Goal: Task Accomplishment & Management: Use online tool/utility

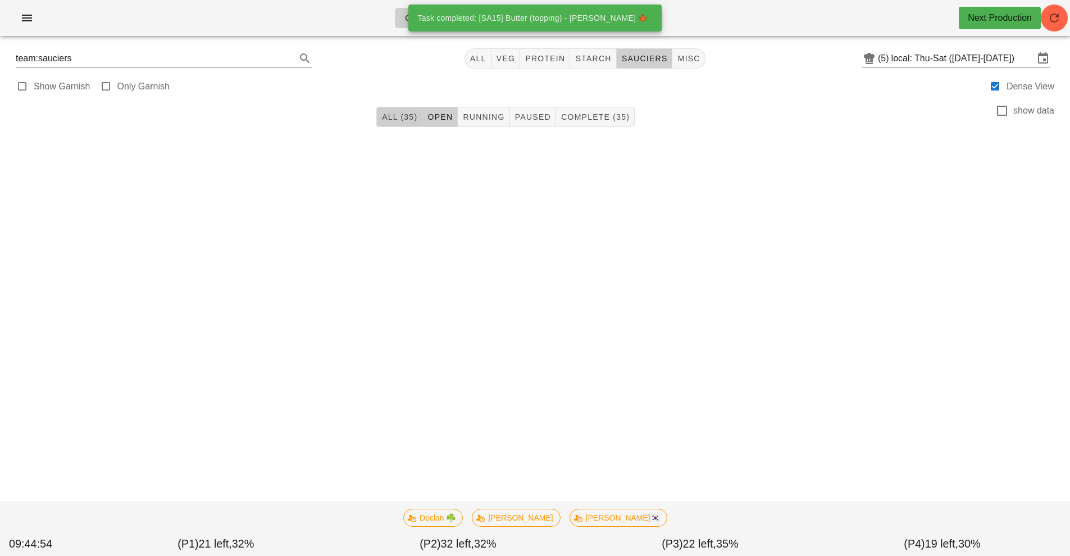
click at [403, 116] on span "All (35)" at bounding box center [399, 116] width 36 height 9
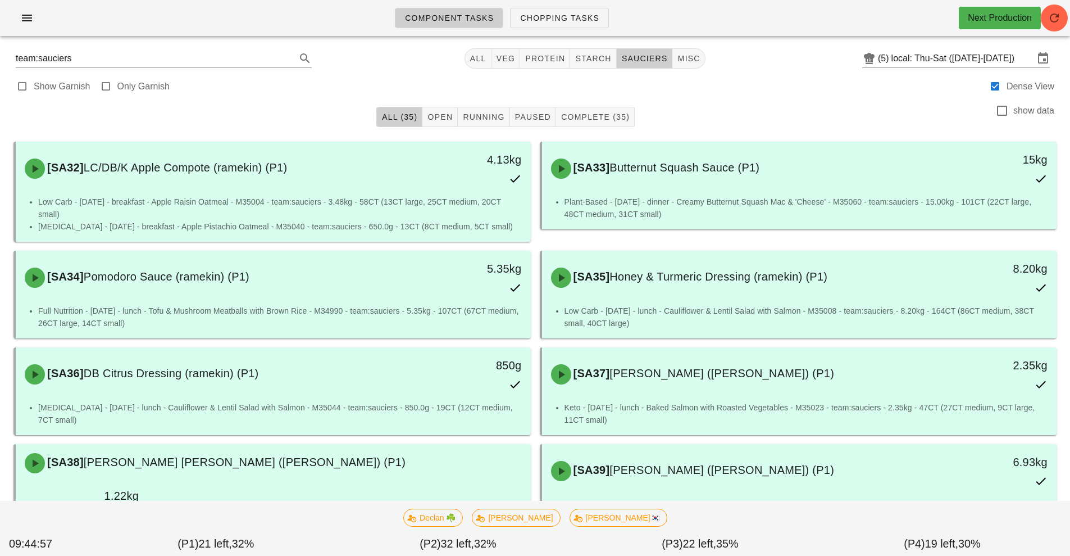
scroll to position [1, 0]
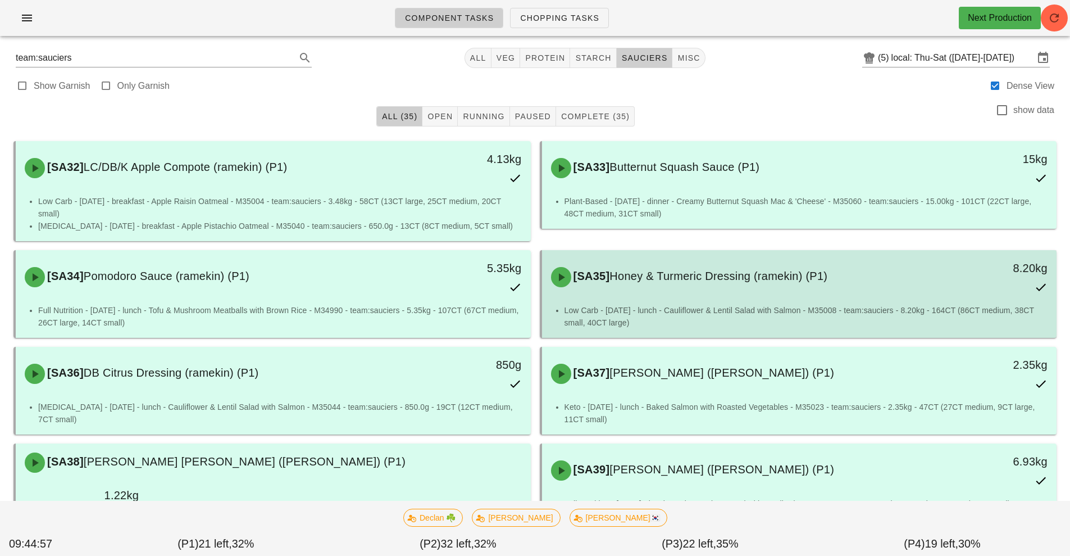
click at [831, 296] on div "[SA35] Honey & Turmeric Dressing (ramekin) (P1) 8.20kg" at bounding box center [799, 276] width 511 height 49
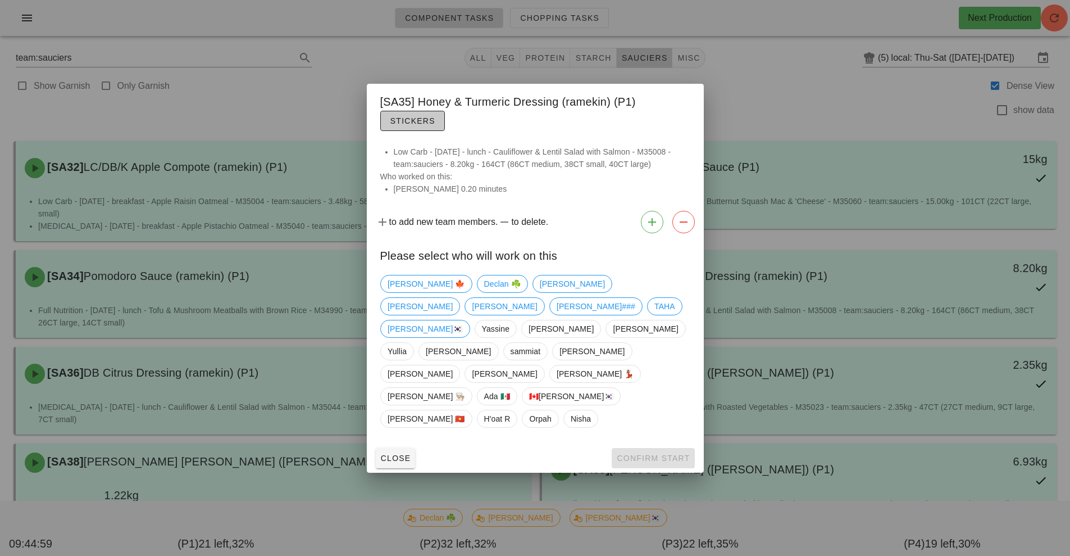
click at [424, 125] on span "Stickers" at bounding box center [413, 120] width 46 height 9
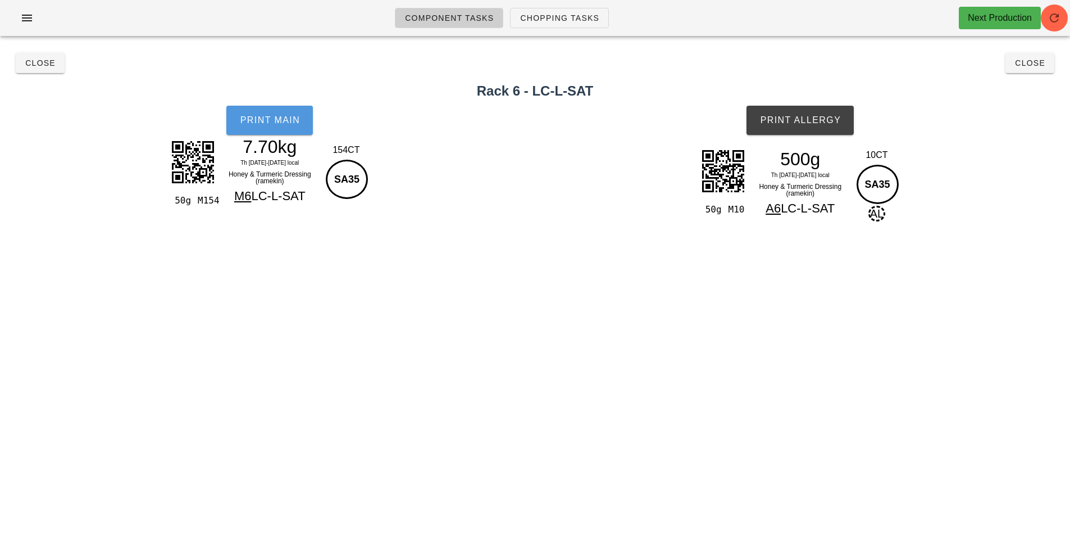
click at [283, 118] on span "Print Main" at bounding box center [269, 120] width 61 height 10
click at [207, 278] on div "Component Tasks Chopping Tasks Next Production team:sauciers All veg protein st…" at bounding box center [535, 278] width 1070 height 556
click at [70, 91] on h2 "Rack 6 - LC-L-SAT" at bounding box center [535, 91] width 1057 height 20
click at [59, 72] on button "Close" at bounding box center [40, 63] width 49 height 20
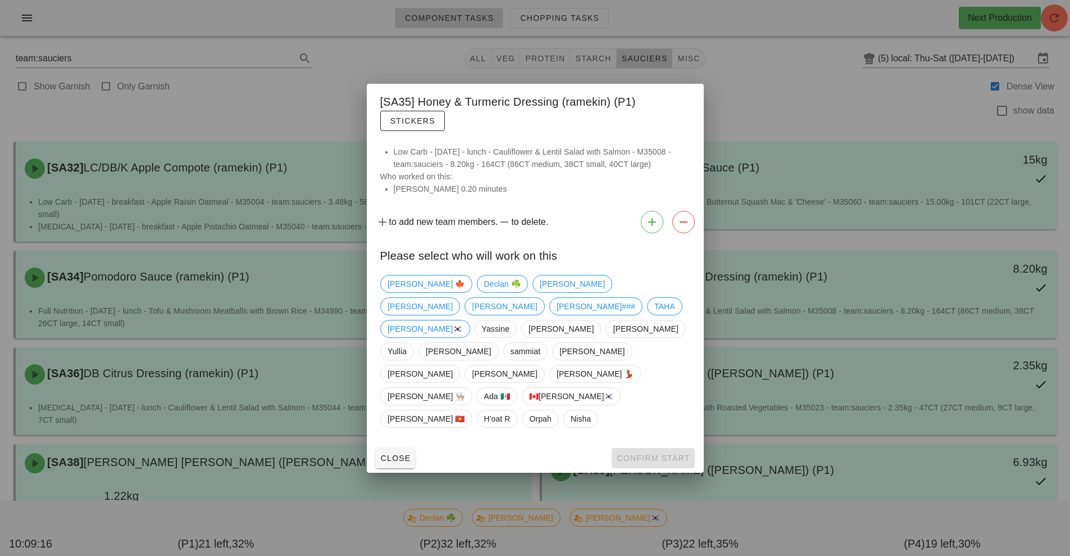
click at [160, 162] on div at bounding box center [535, 278] width 1070 height 556
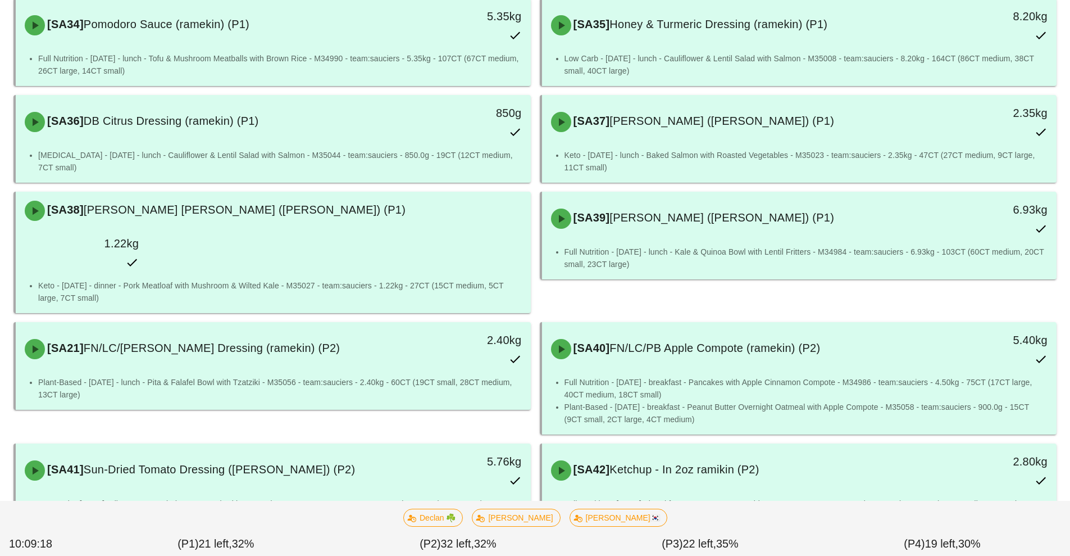
scroll to position [266, 0]
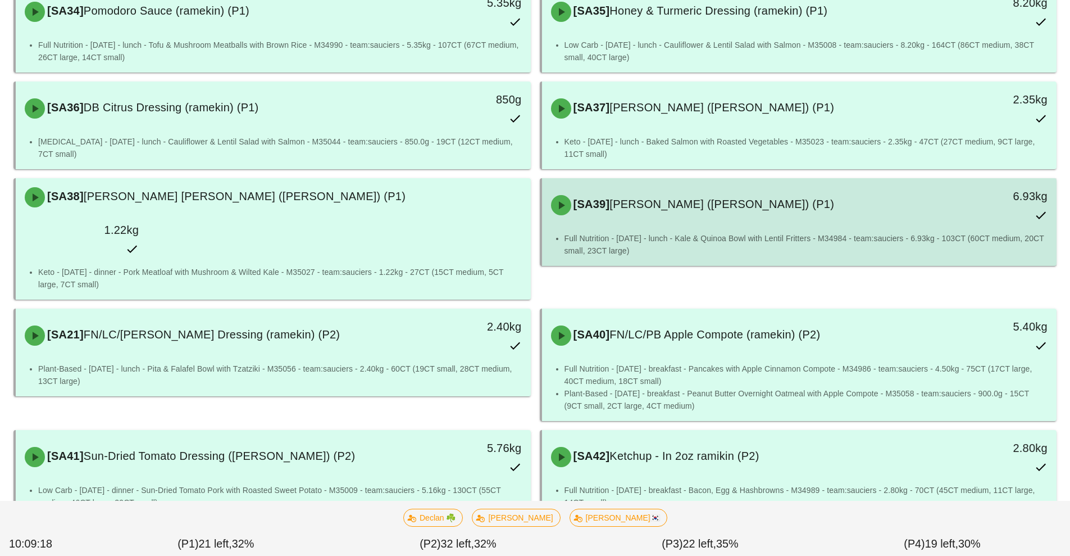
click at [624, 232] on li "Full Nutrition - [DATE] - lunch - Kale & Quinoa Bowl with Lentil Fritters - M34…" at bounding box center [807, 244] width 484 height 25
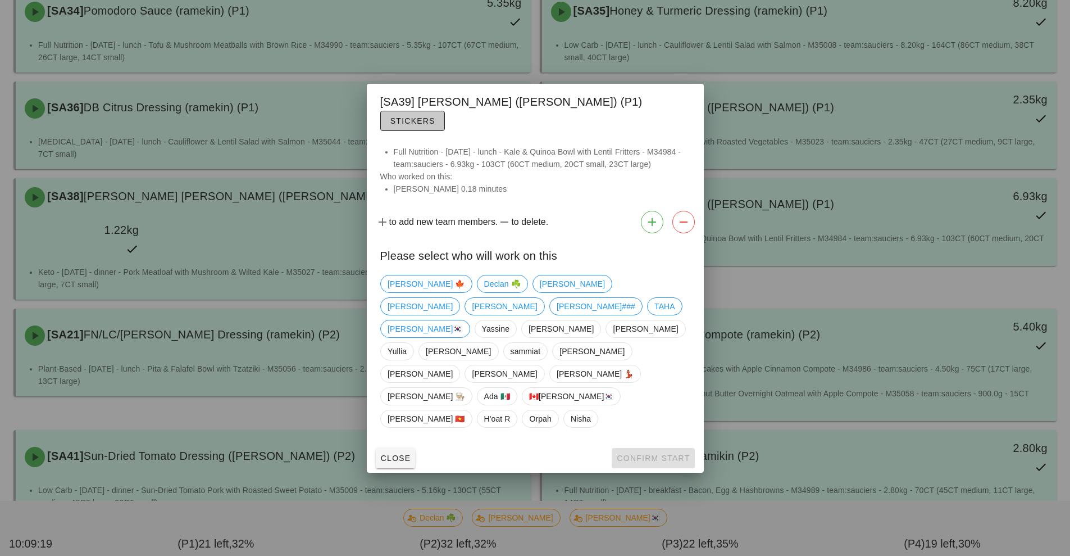
click at [435, 125] on span "Stickers" at bounding box center [413, 120] width 46 height 9
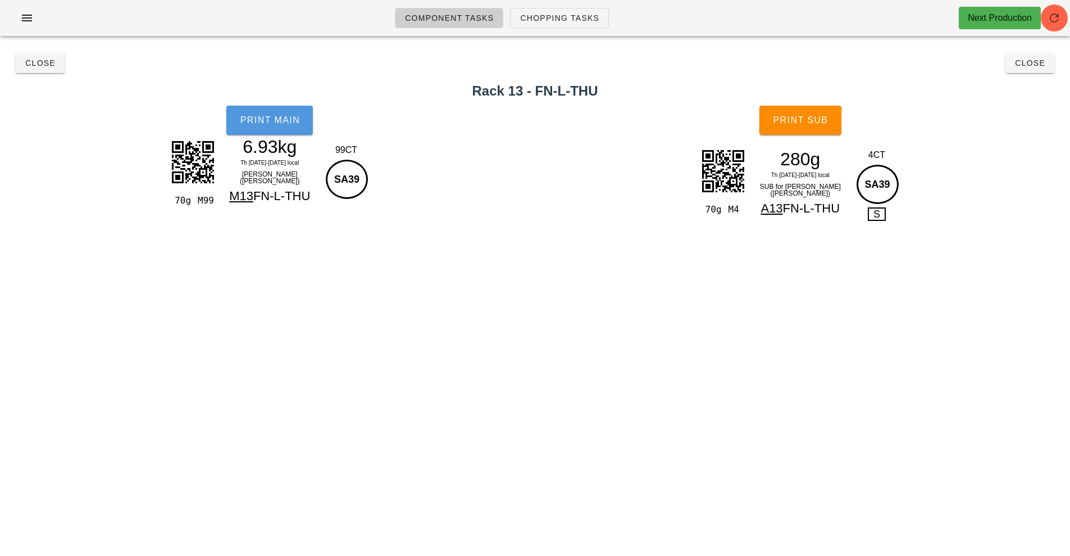
click at [269, 128] on button "Print Main" at bounding box center [269, 120] width 87 height 29
click at [264, 120] on span "Print Main" at bounding box center [269, 120] width 61 height 10
click at [44, 82] on h2 "Rack 13 - FN-L-THU" at bounding box center [535, 91] width 1057 height 20
click at [33, 62] on span "Close" at bounding box center [40, 62] width 31 height 9
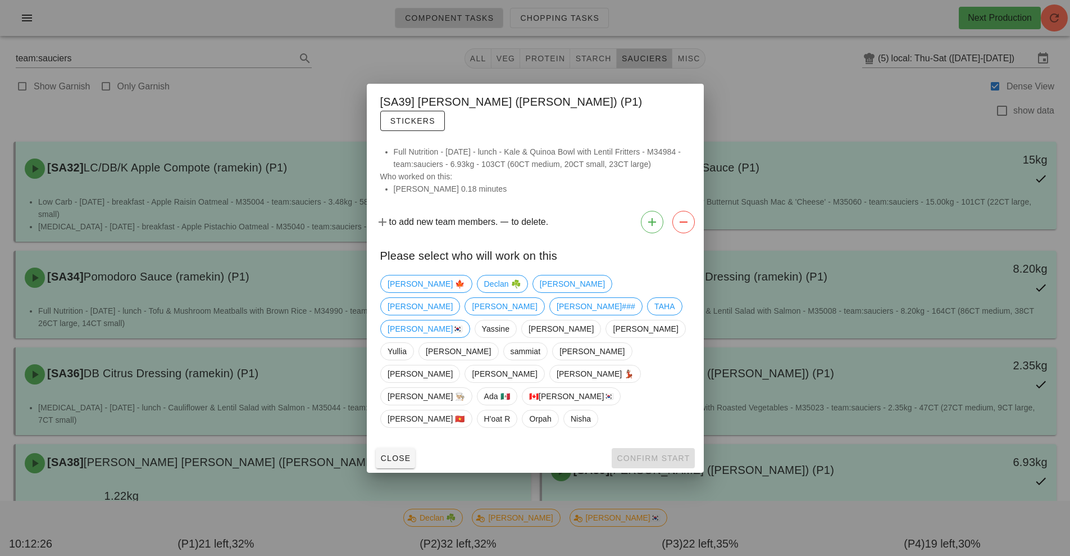
click at [203, 233] on div at bounding box center [535, 278] width 1070 height 556
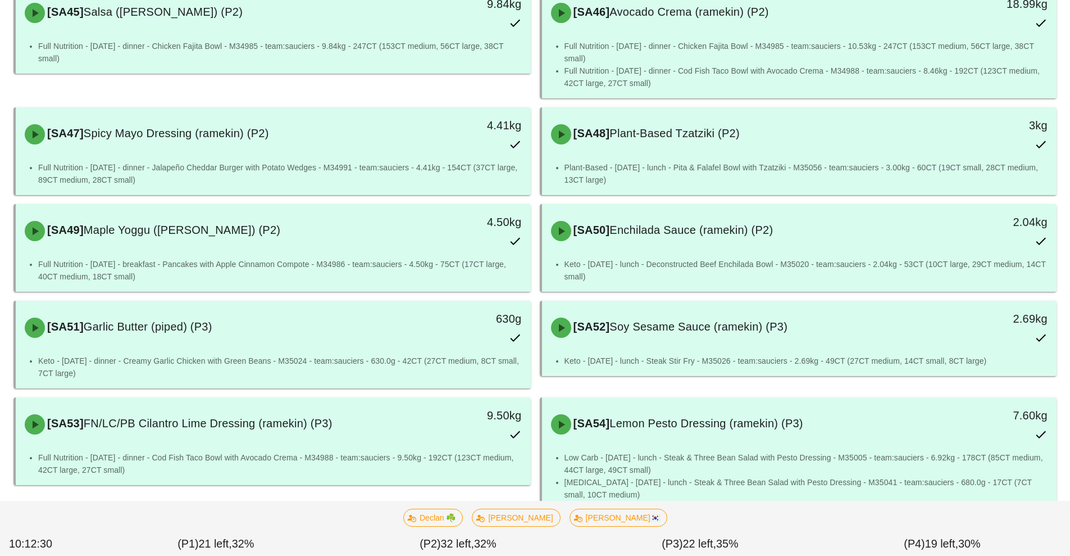
scroll to position [963, 0]
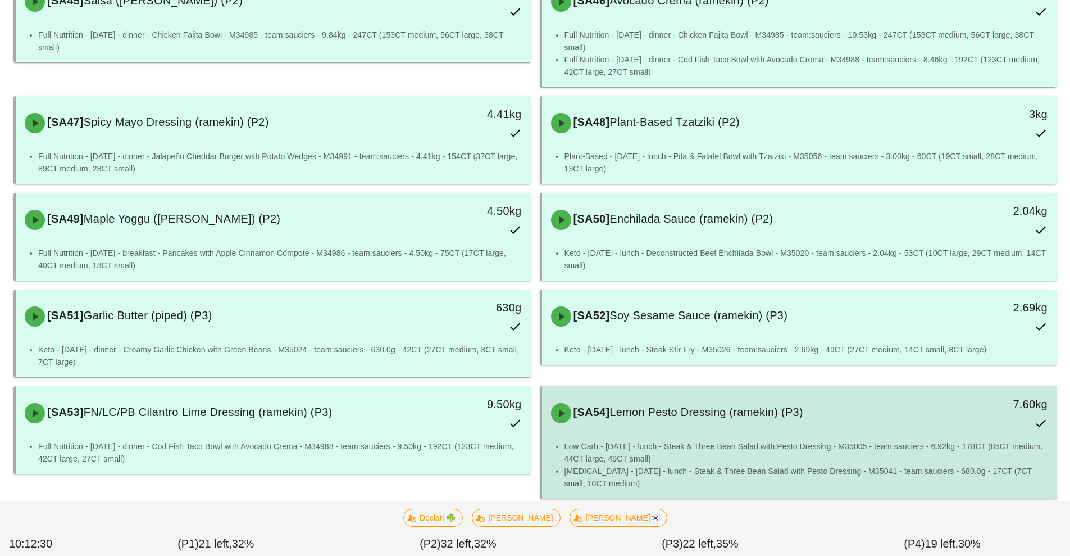
click at [603, 440] on li "Low Carb - [DATE] - lunch - Steak & Three Bean Salad with Pesto Dressing - M350…" at bounding box center [807, 452] width 484 height 25
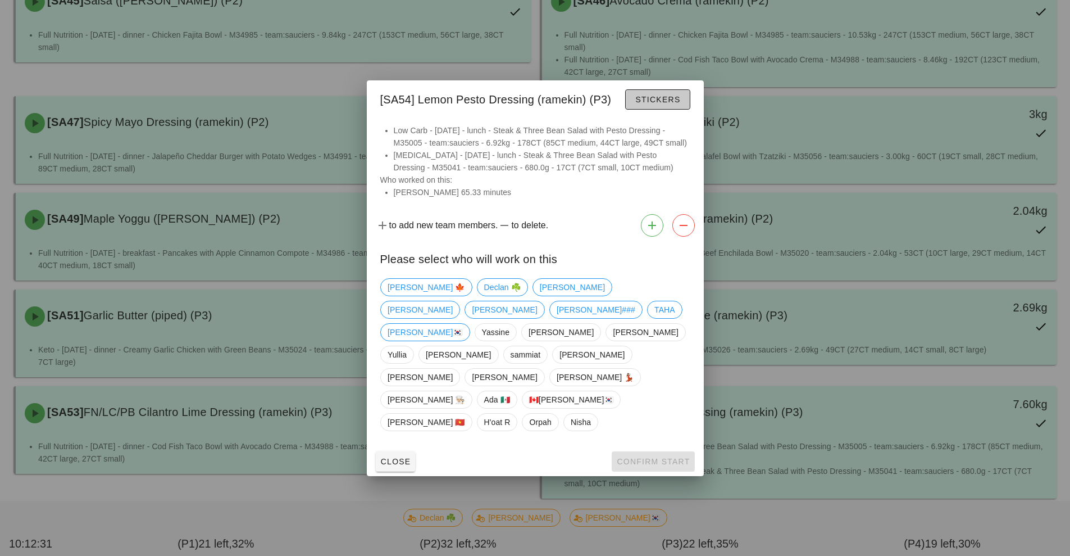
click at [649, 104] on span "Stickers" at bounding box center [658, 99] width 46 height 9
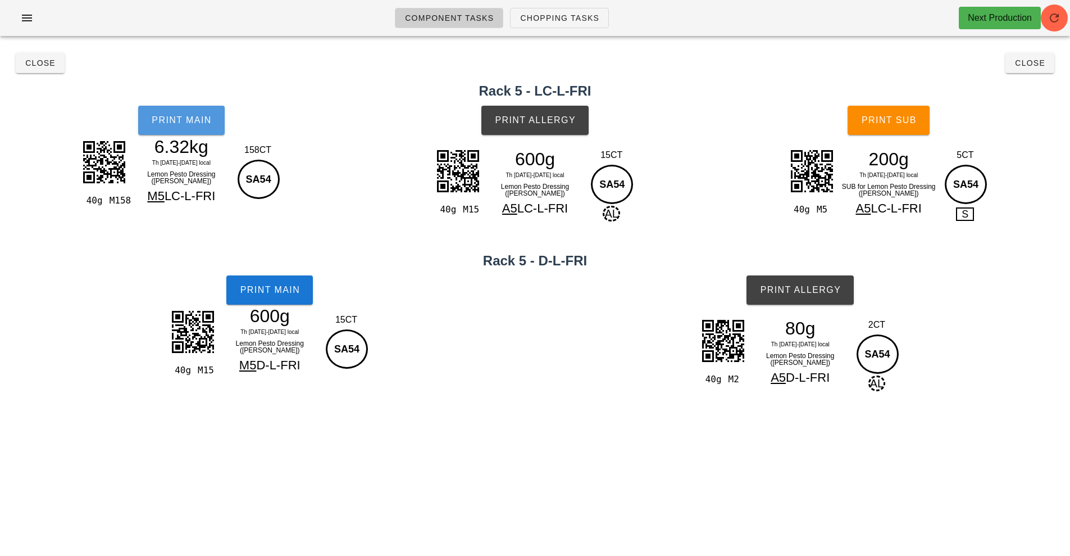
click at [162, 125] on button "Print Main" at bounding box center [181, 120] width 87 height 29
click at [651, 215] on div "40g M15 600g Th [DATE]-[DATE] local Lemon Pesto Dressing (ramekin) A5 LC-L-FRI …" at bounding box center [535, 197] width 363 height 111
click at [46, 63] on span "Close" at bounding box center [40, 62] width 31 height 9
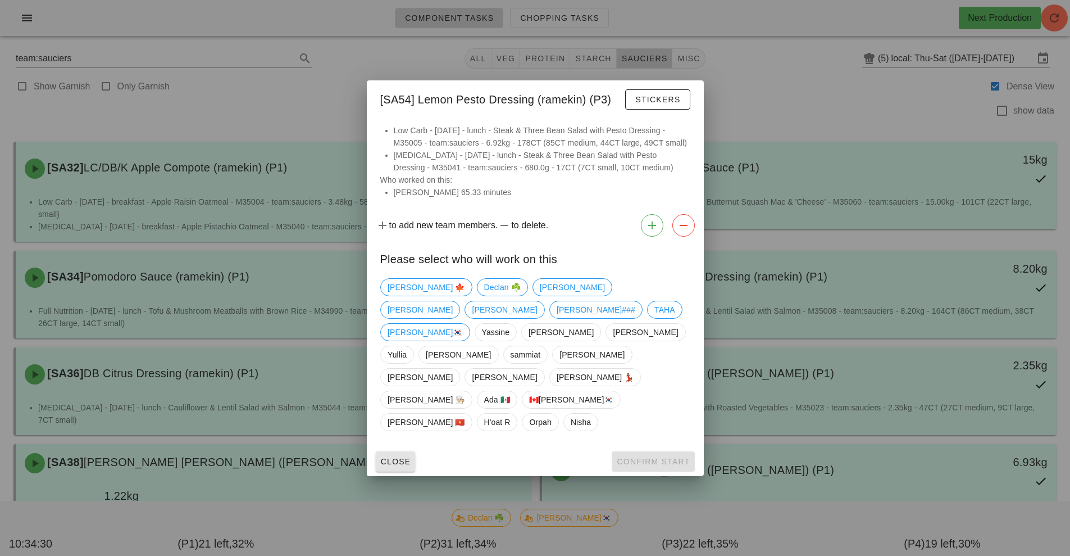
click at [401, 451] on button "Close" at bounding box center [396, 461] width 40 height 20
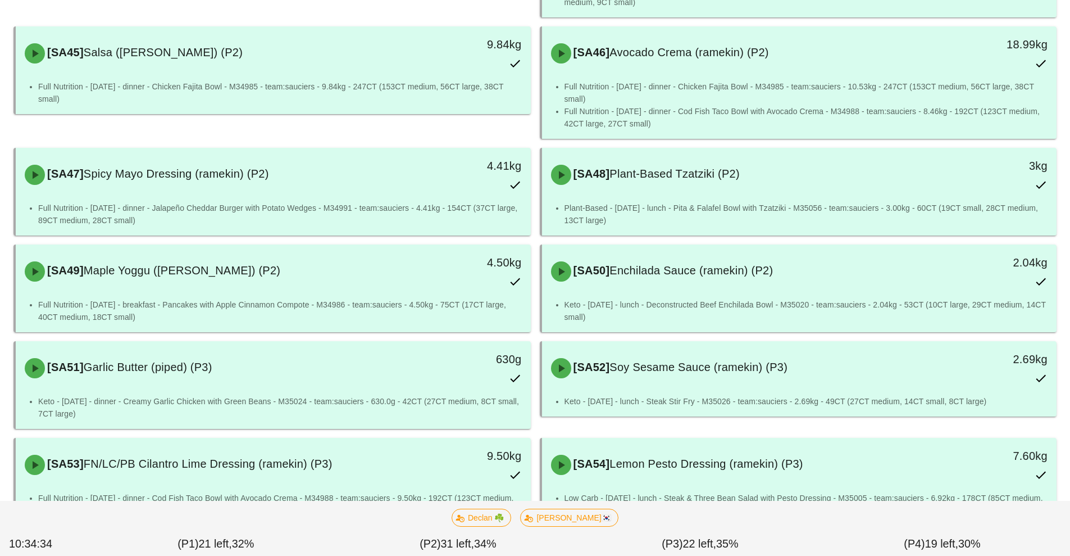
scroll to position [910, 0]
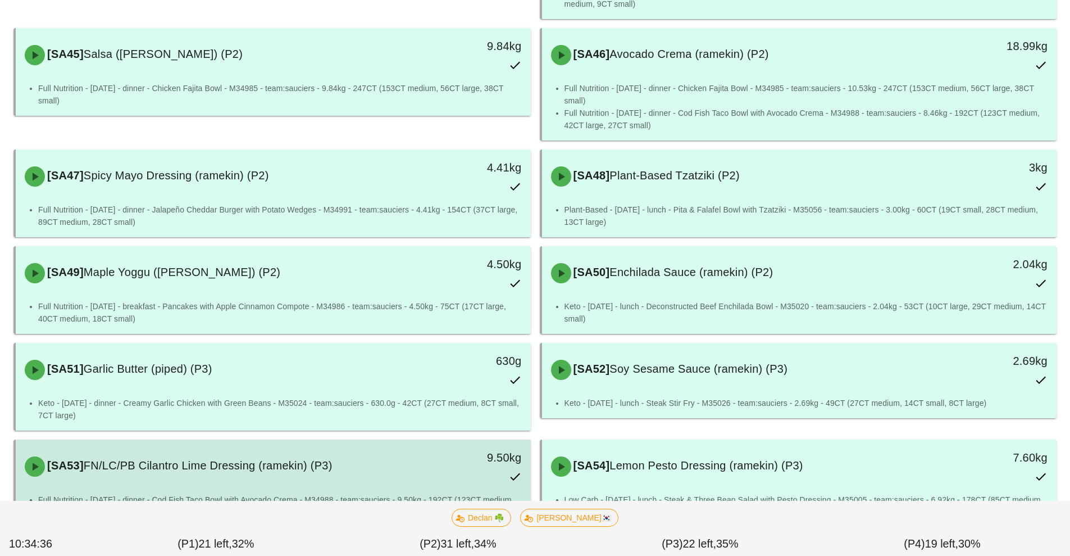
click at [366, 449] on div "[SA53] FN/LC/PB Cilantro Lime Dressing (ramekin) (P3)" at bounding box center [209, 466] width 383 height 34
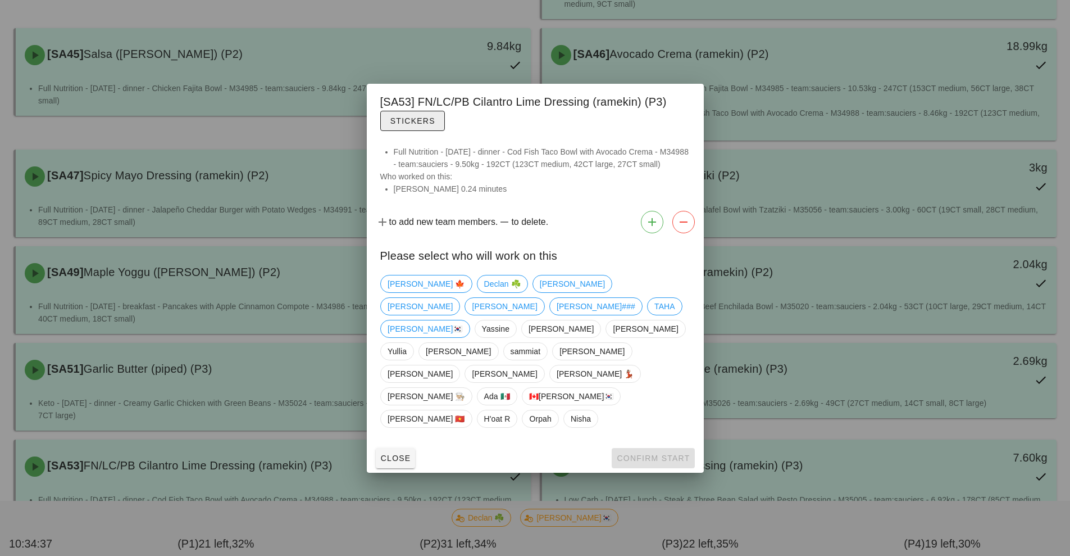
click at [419, 125] on span "Stickers" at bounding box center [413, 120] width 46 height 9
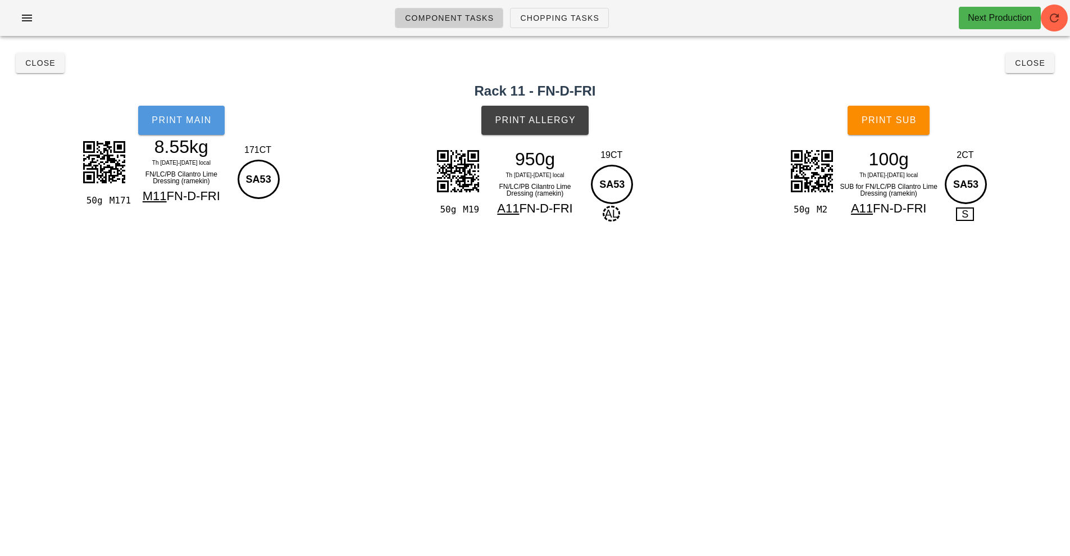
click at [196, 126] on button "Print Main" at bounding box center [181, 120] width 87 height 29
click at [778, 316] on div "Component Tasks Chopping Tasks Next Production team:sauciers All veg protein st…" at bounding box center [535, 278] width 1070 height 556
click at [466, 354] on div "Component Tasks Chopping Tasks Next Production team:sauciers All veg protein st…" at bounding box center [535, 278] width 1070 height 556
click at [354, 264] on div "Component Tasks Chopping Tasks Next Production team:sauciers All veg protein st…" at bounding box center [535, 278] width 1070 height 556
click at [42, 63] on span "Close" at bounding box center [40, 62] width 31 height 9
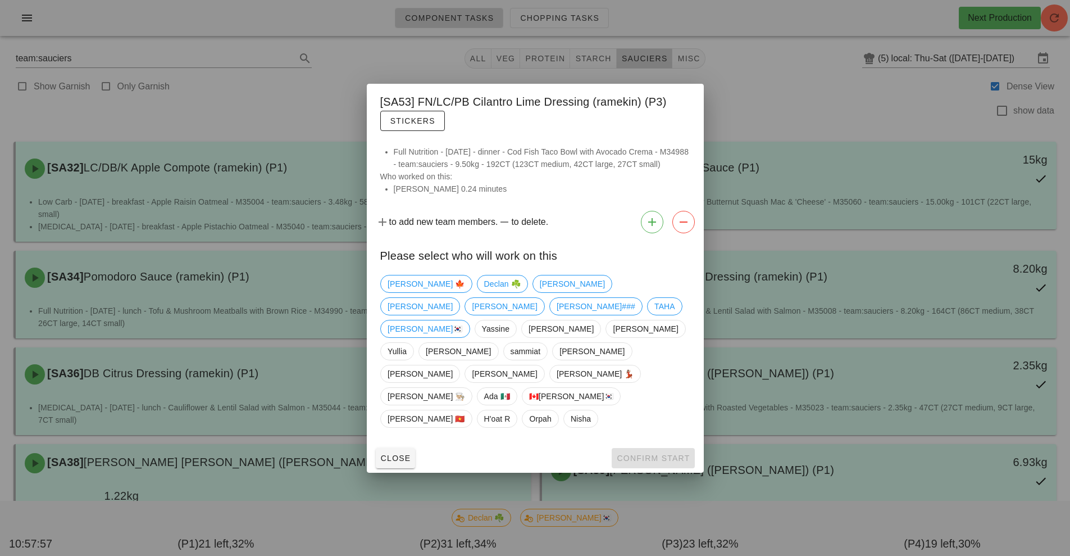
click at [162, 195] on div at bounding box center [535, 278] width 1070 height 556
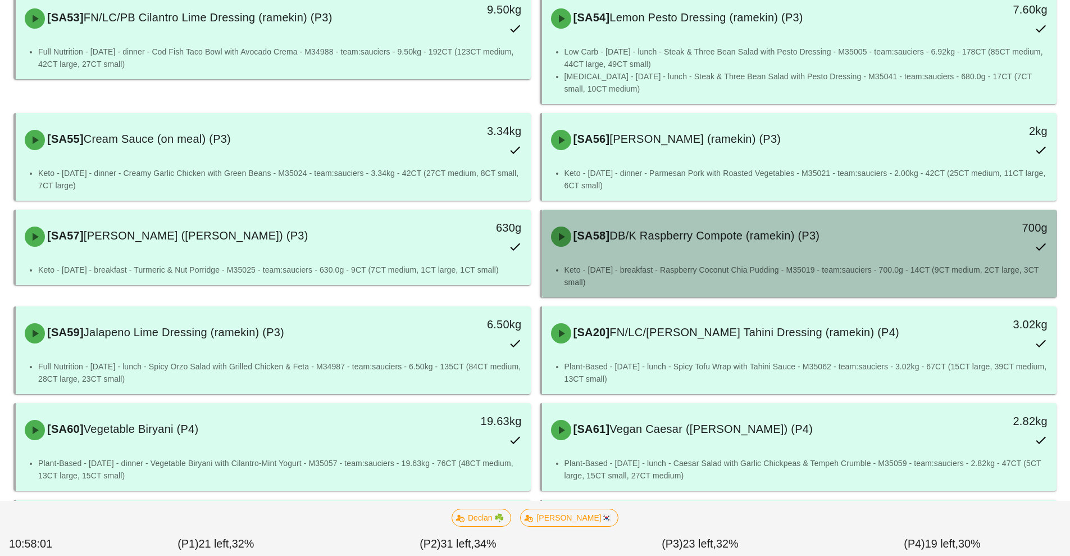
scroll to position [1360, 0]
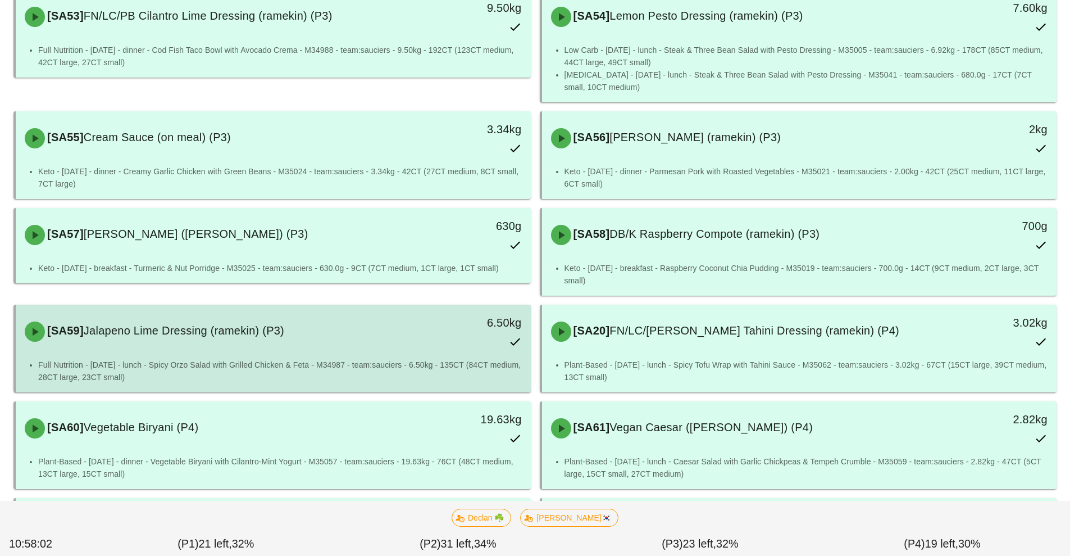
click at [391, 315] on div "[SA59] Jalapeno Lime Dressing (ramekin) (P3)" at bounding box center [209, 332] width 383 height 34
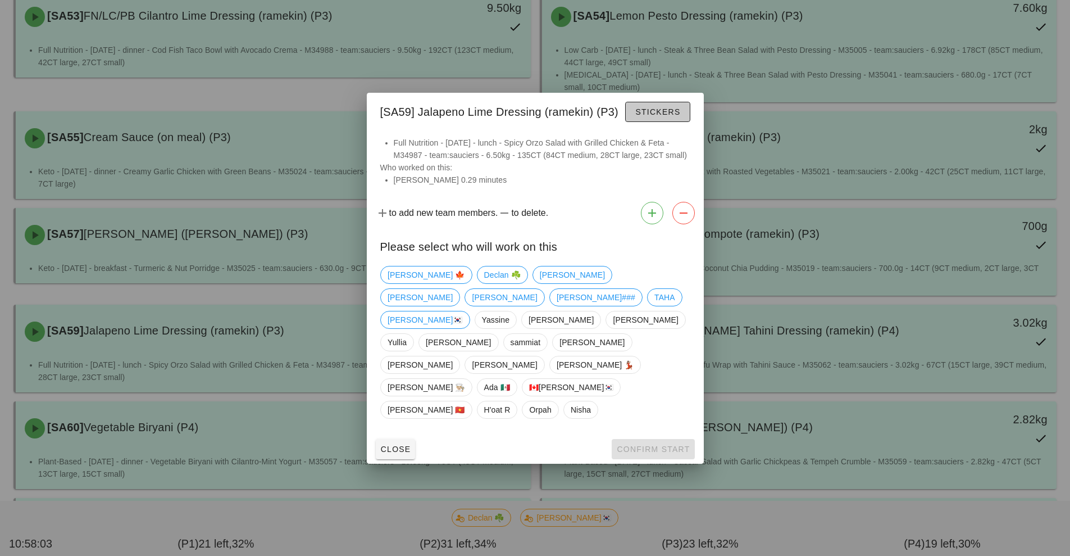
click at [661, 116] on span "Stickers" at bounding box center [658, 111] width 46 height 9
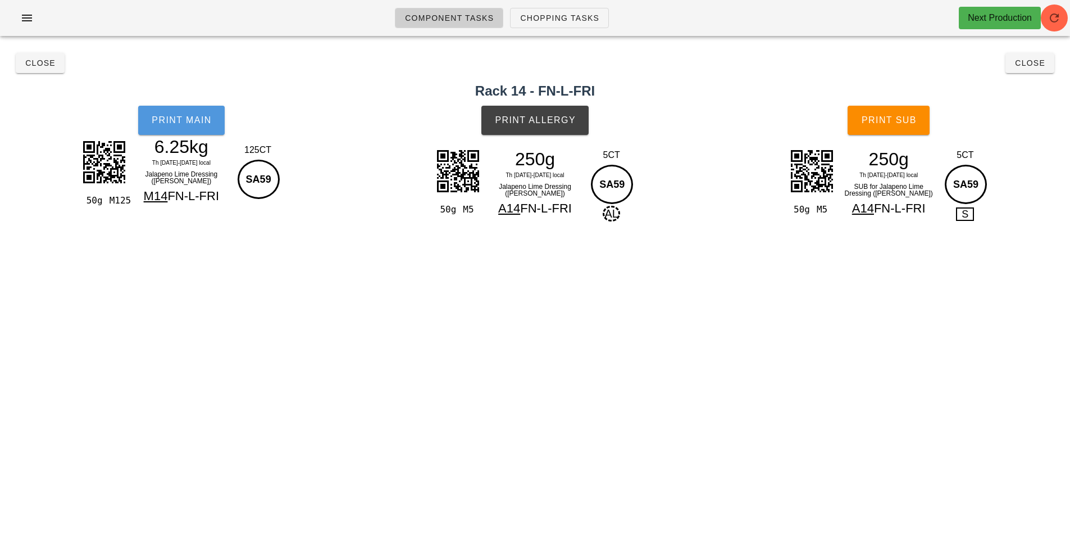
click at [178, 124] on span "Print Main" at bounding box center [181, 120] width 61 height 10
click at [36, 71] on button "Close" at bounding box center [40, 63] width 49 height 20
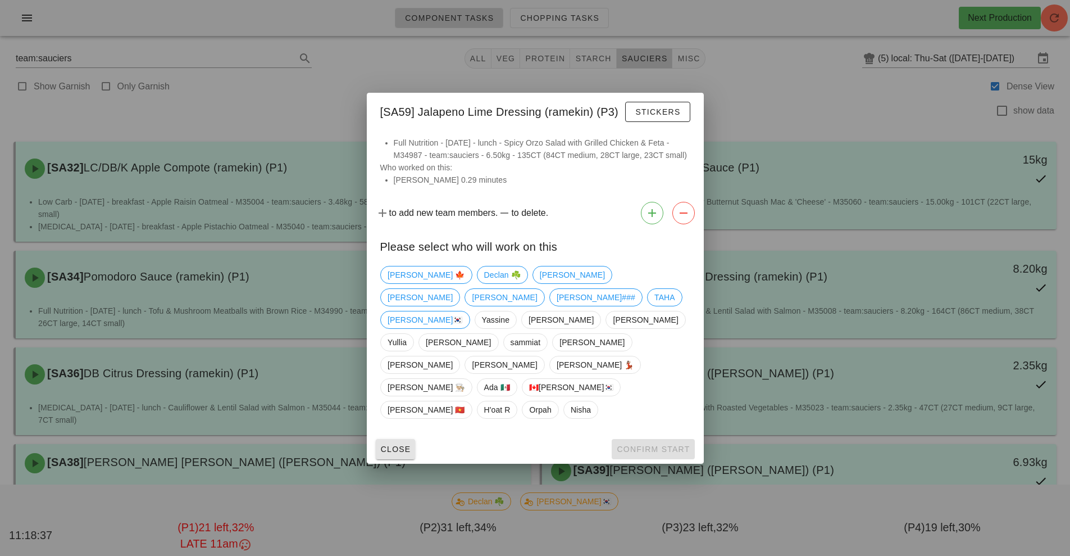
click at [396, 439] on button "Close" at bounding box center [396, 449] width 40 height 20
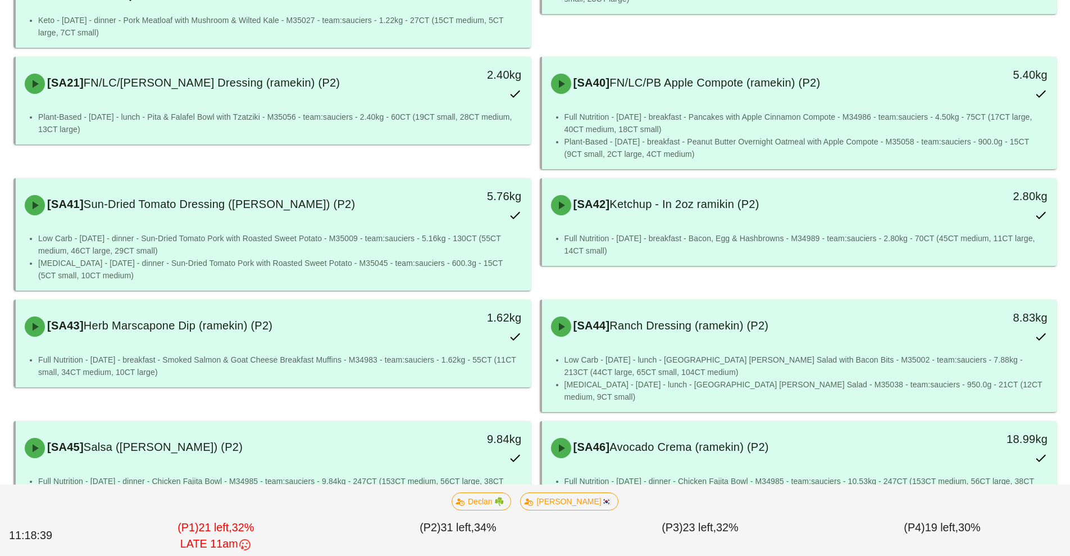
scroll to position [522, 0]
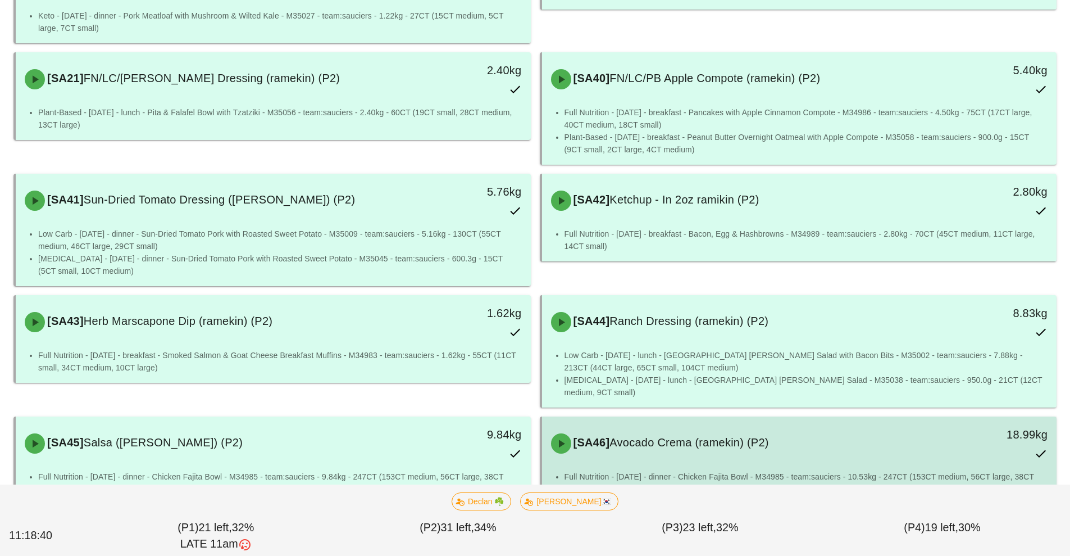
click at [755, 470] on li "Full Nutrition - [DATE] - dinner - Chicken Fajita Bowl - M34985 - team:sauciers…" at bounding box center [807, 482] width 484 height 25
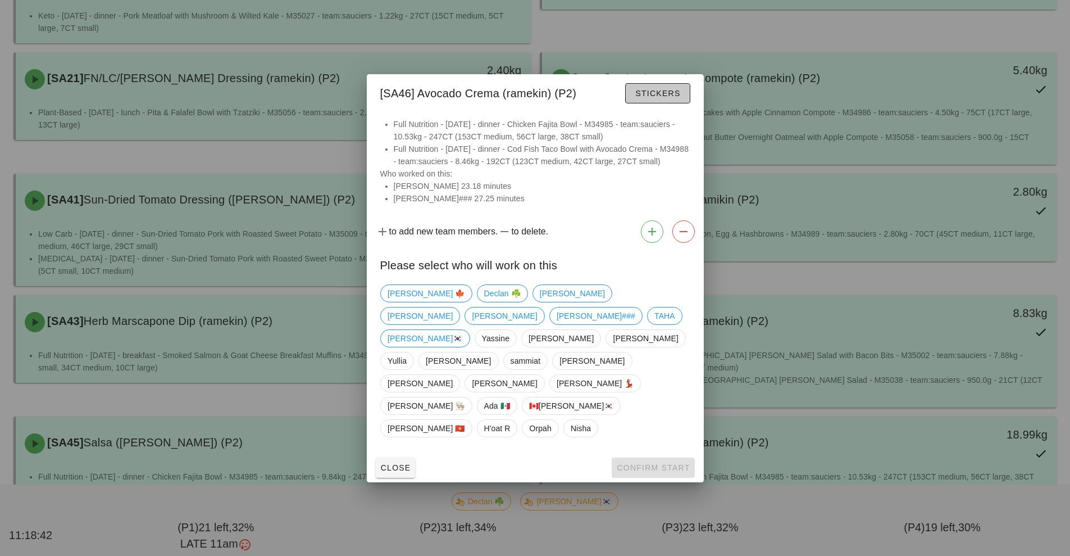
click at [674, 98] on span "Stickers" at bounding box center [658, 93] width 46 height 9
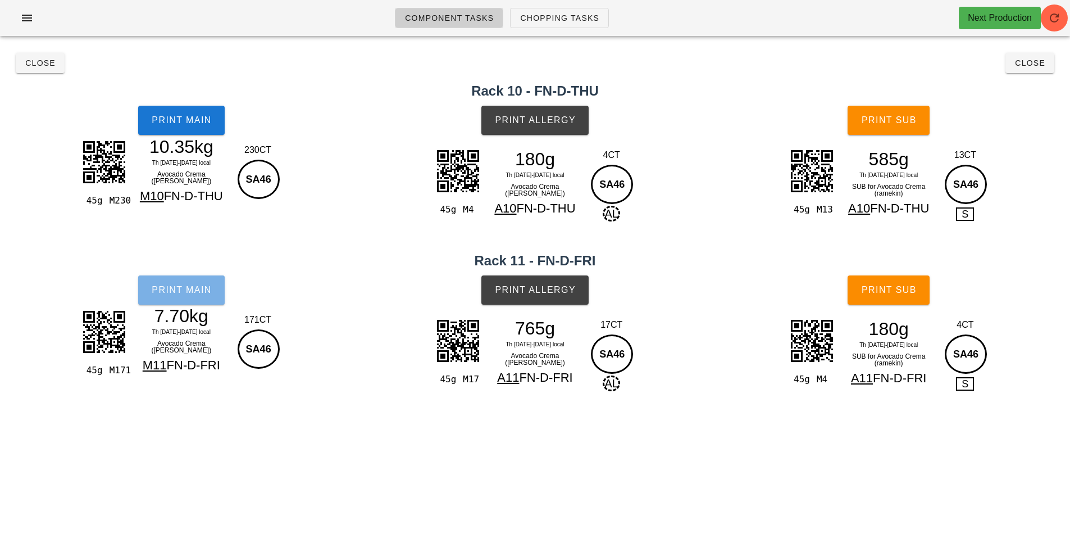
click at [176, 302] on button "Print Main" at bounding box center [181, 289] width 87 height 29
click at [181, 119] on span "Print Main" at bounding box center [181, 120] width 61 height 10
click at [202, 120] on span "Print Main" at bounding box center [181, 120] width 61 height 10
click at [1033, 69] on button "Close" at bounding box center [1030, 63] width 49 height 20
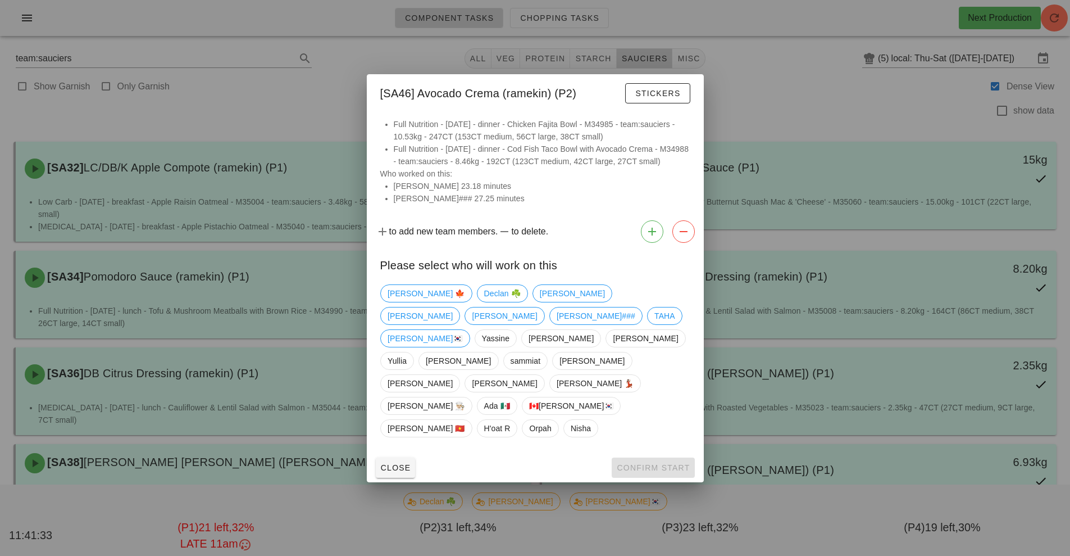
click at [749, 116] on div at bounding box center [535, 278] width 1070 height 556
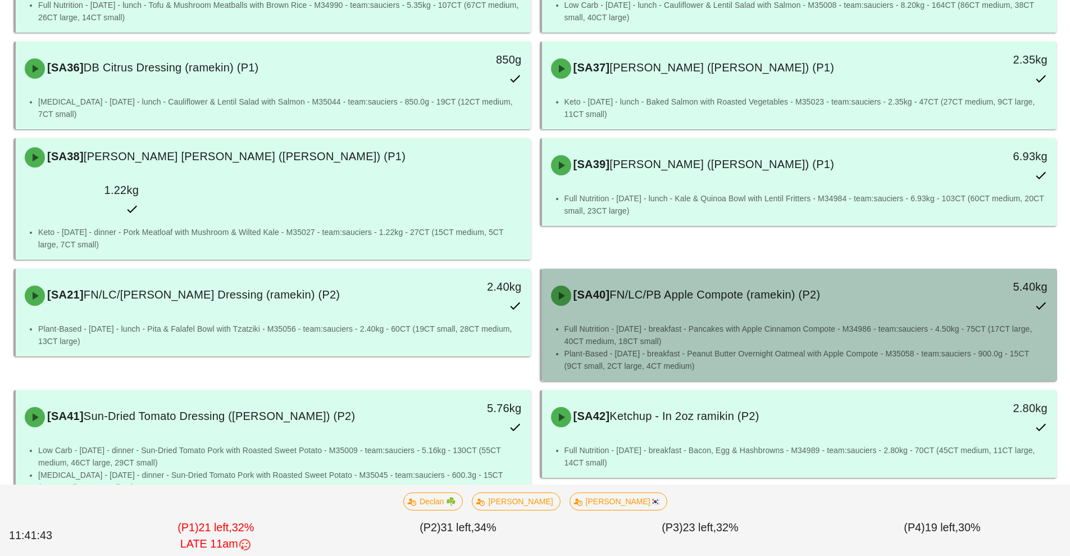
scroll to position [312, 0]
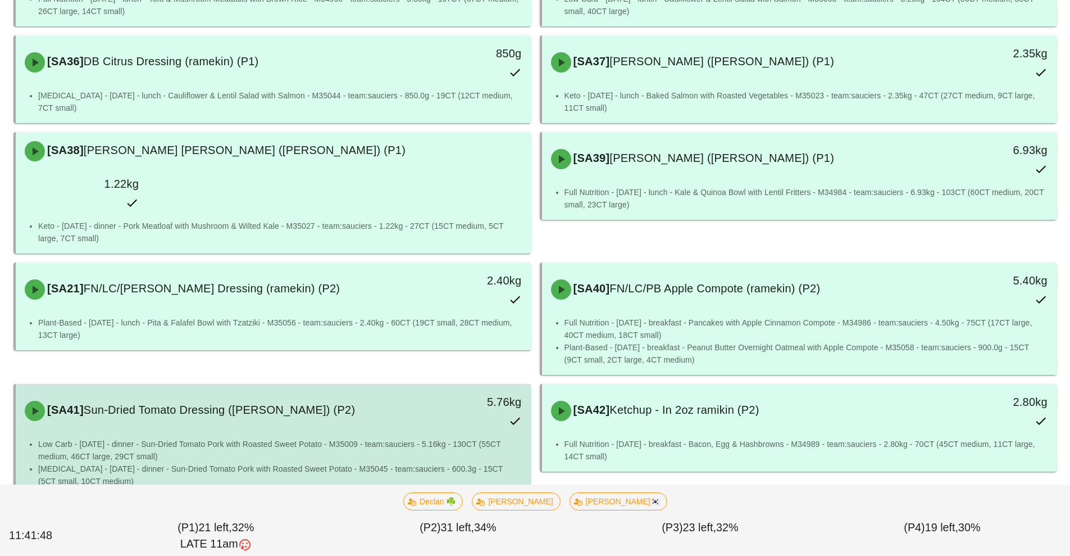
click at [281, 394] on div "[SA41] Sun-Dried Tomato Dressing (ramekin) (P2)" at bounding box center [209, 411] width 383 height 34
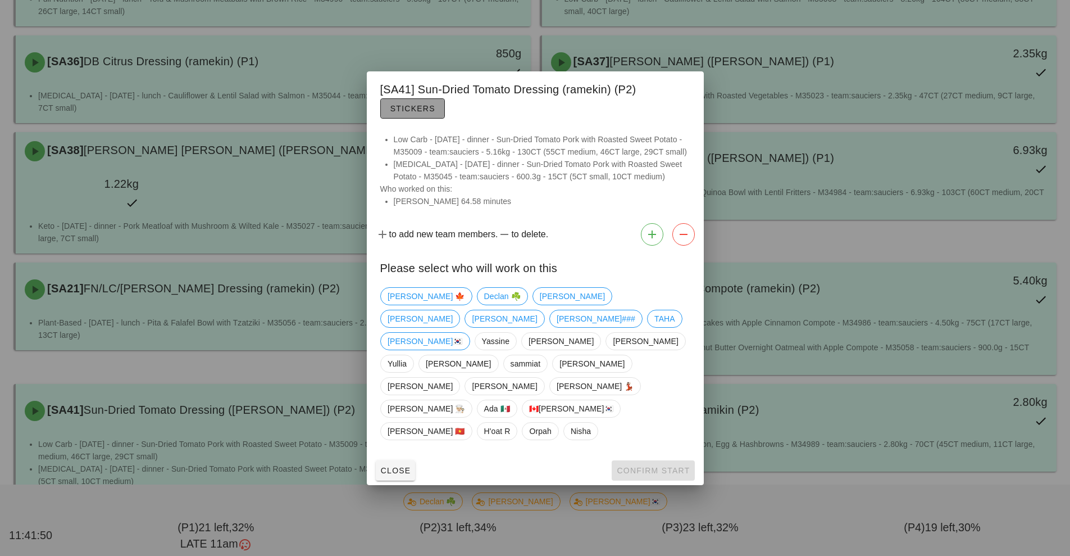
click at [417, 113] on span "Stickers" at bounding box center [413, 108] width 46 height 9
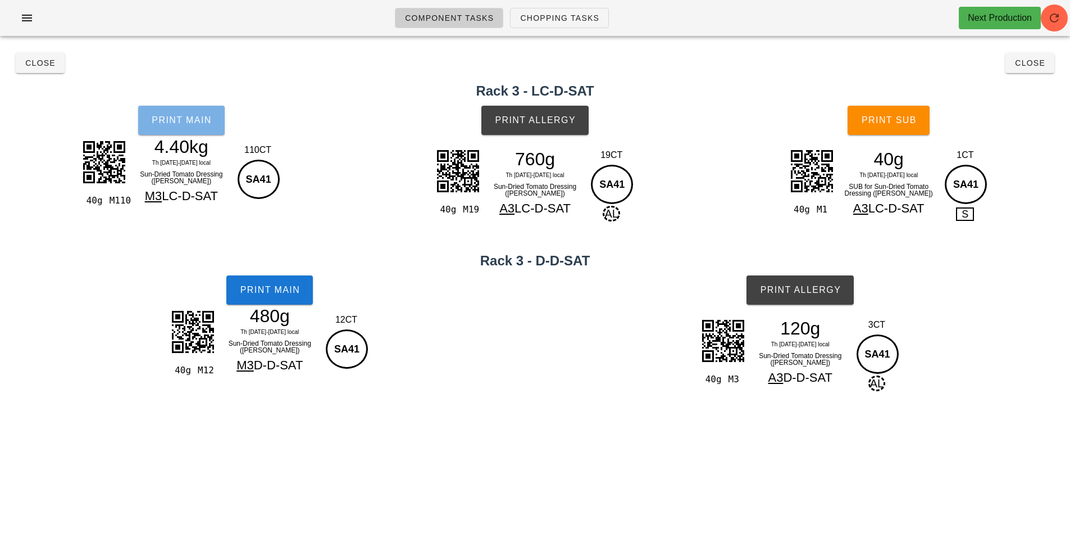
click at [196, 120] on span "Print Main" at bounding box center [181, 120] width 61 height 10
click at [176, 128] on button "Print Main" at bounding box center [181, 120] width 87 height 29
click at [804, 224] on div "40g M1 40g Th [DATE]-[DATE] local SUB for Sun-Dried Tomato Dressing (ramekin) A…" at bounding box center [888, 196] width 199 height 100
click at [808, 249] on div "Rack 3 - D-D-SAT" at bounding box center [534, 260] width 1061 height 25
click at [1029, 53] on button "Close" at bounding box center [1030, 63] width 49 height 20
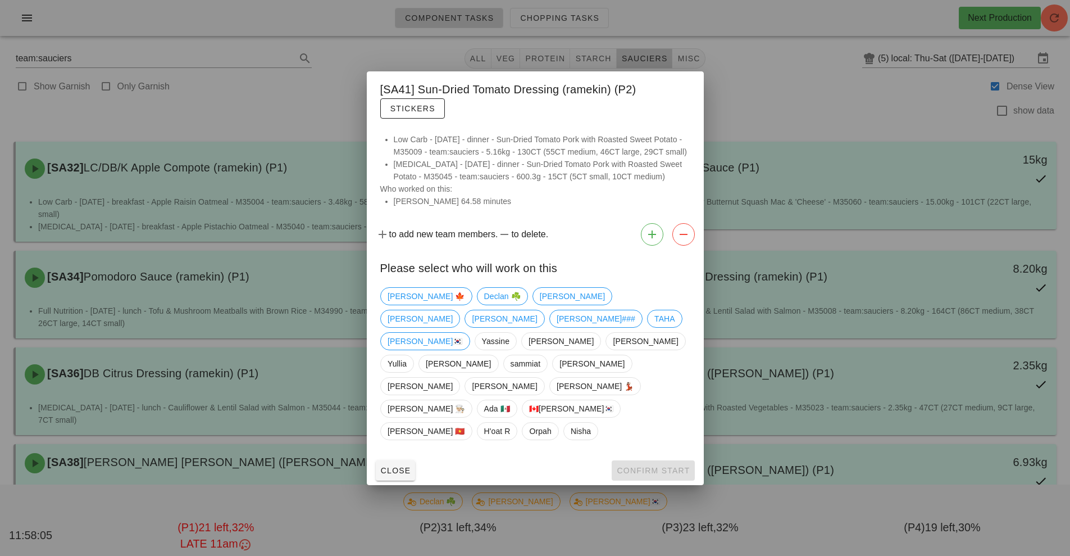
click at [349, 101] on div at bounding box center [535, 278] width 1070 height 556
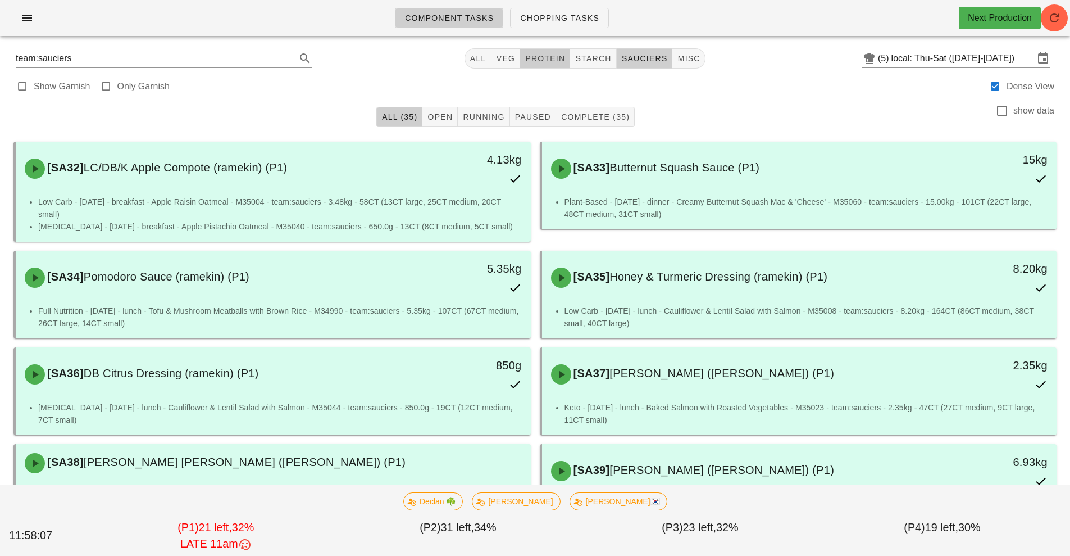
click at [537, 59] on span "protein" at bounding box center [545, 58] width 40 height 9
type input "team:protein"
